Goal: Communication & Community: Connect with others

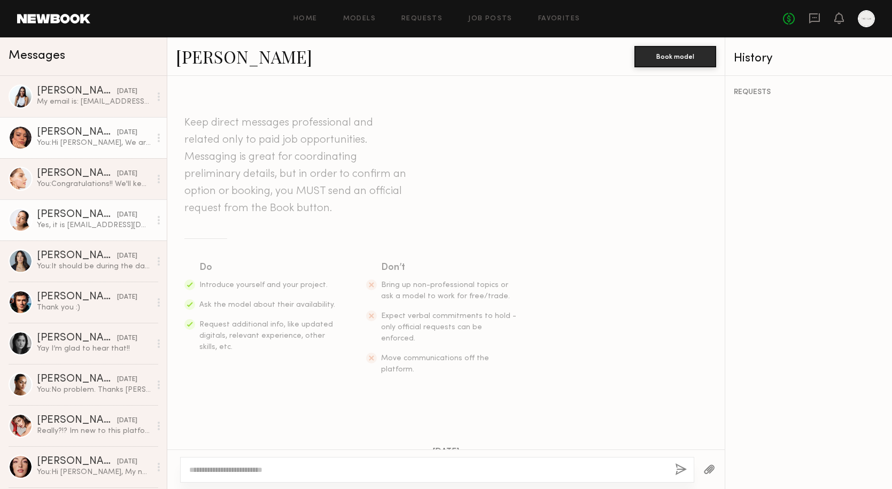
scroll to position [399, 0]
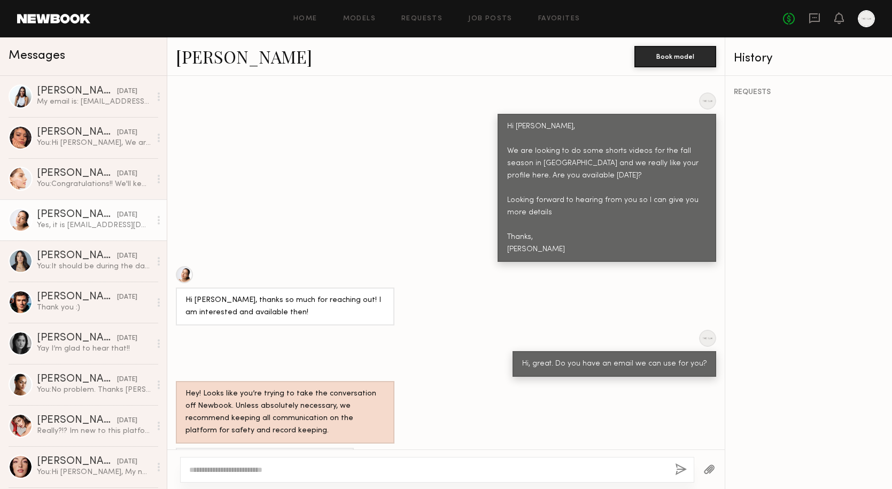
click at [69, 214] on div "[PERSON_NAME]" at bounding box center [77, 214] width 80 height 11
click at [190, 75] on div "[PERSON_NAME] Book model" at bounding box center [445, 56] width 557 height 38
click at [198, 65] on link "[PERSON_NAME]" at bounding box center [244, 56] width 136 height 23
click at [98, 168] on link "[PERSON_NAME] [DATE] You: Congratulations!! We'll keep you in mind for next yea…" at bounding box center [83, 178] width 167 height 41
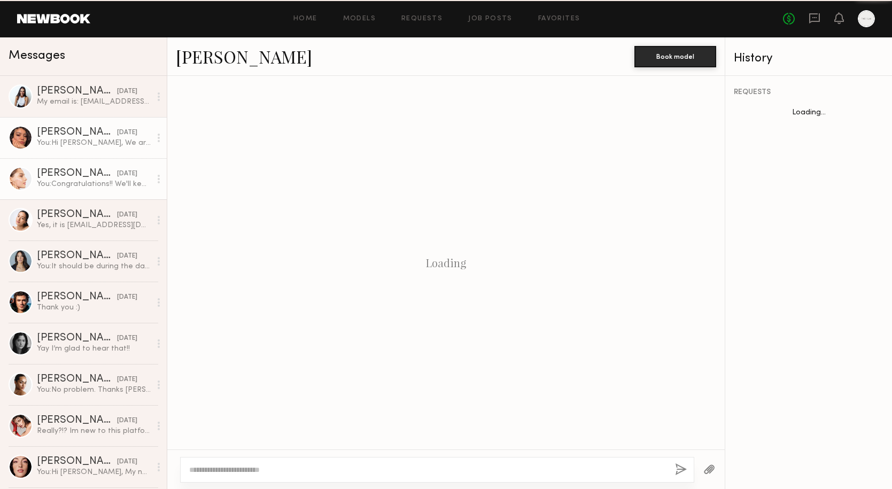
scroll to position [307, 0]
click at [88, 143] on div "You: Hi [PERSON_NAME], We are looking to do some shorts videos for the fall sea…" at bounding box center [94, 143] width 114 height 10
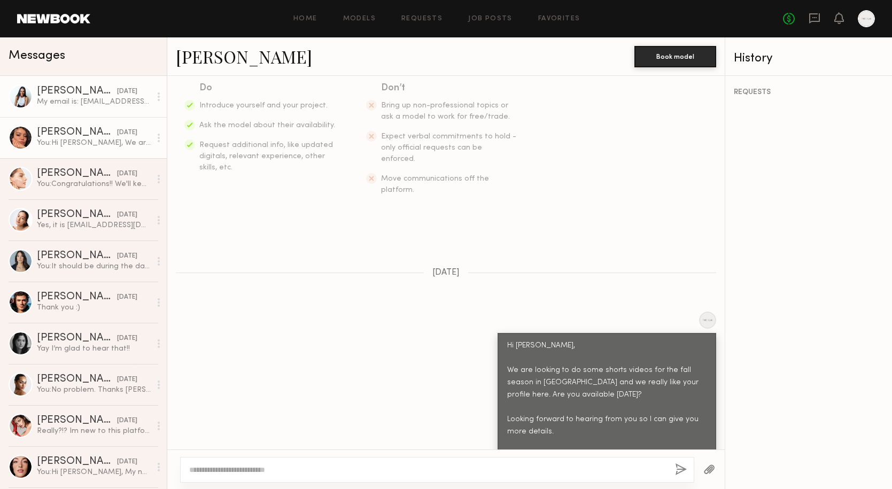
click at [62, 99] on div "My email is: [EMAIL_ADDRESS][DOMAIN_NAME]" at bounding box center [94, 102] width 114 height 10
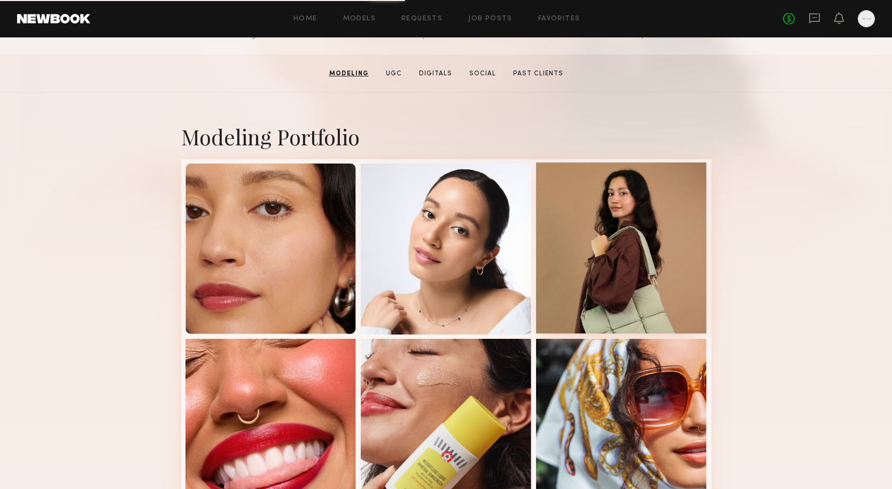
scroll to position [166, 0]
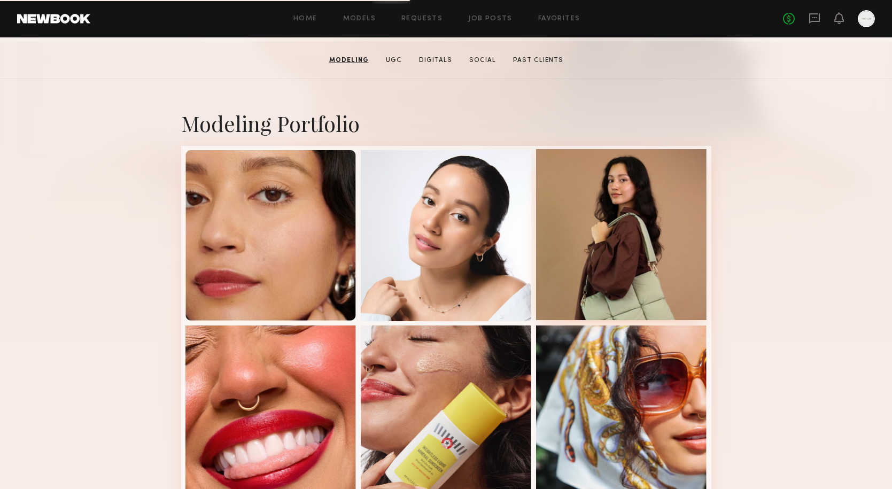
click at [638, 281] on div at bounding box center [621, 234] width 171 height 171
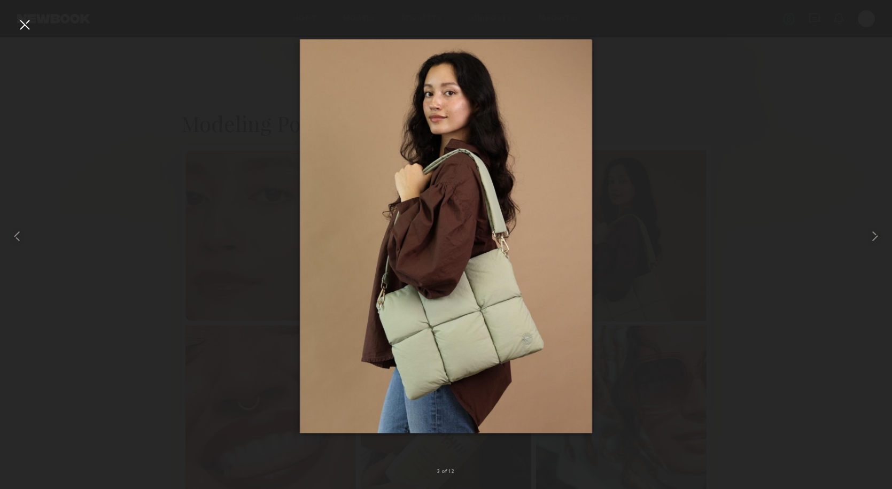
click at [22, 28] on div at bounding box center [24, 24] width 17 height 17
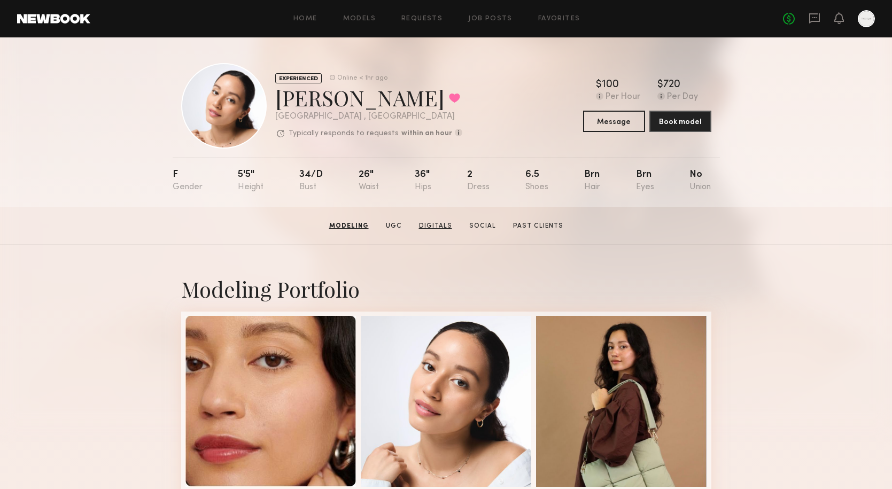
scroll to position [0, 0]
